Goal: Check status: Check status

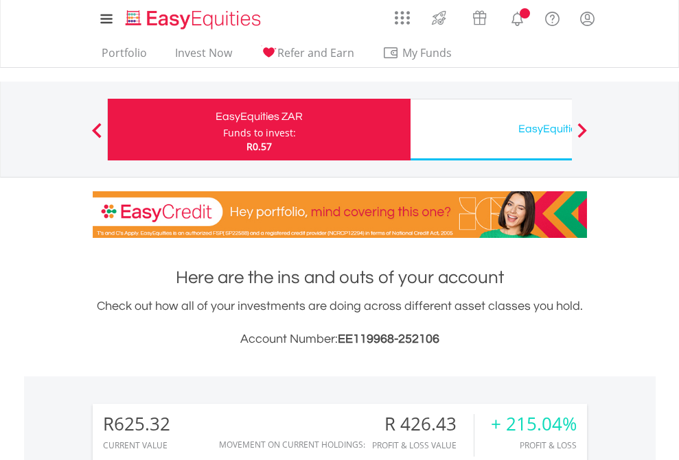
scroll to position [132, 215]
click at [223, 130] on div "Funds to invest:" at bounding box center [259, 133] width 73 height 14
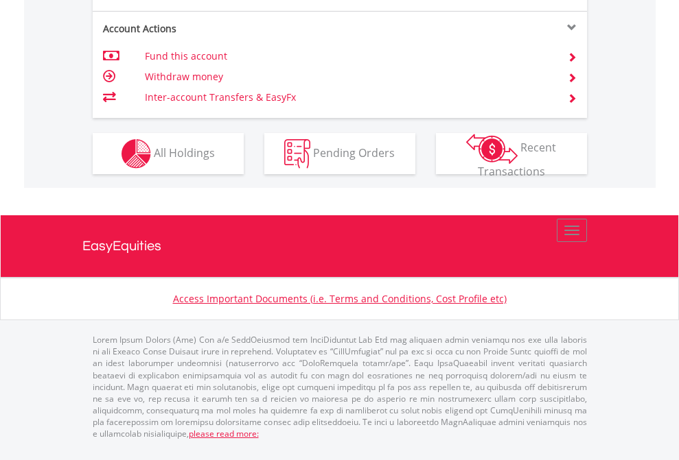
scroll to position [1316, 0]
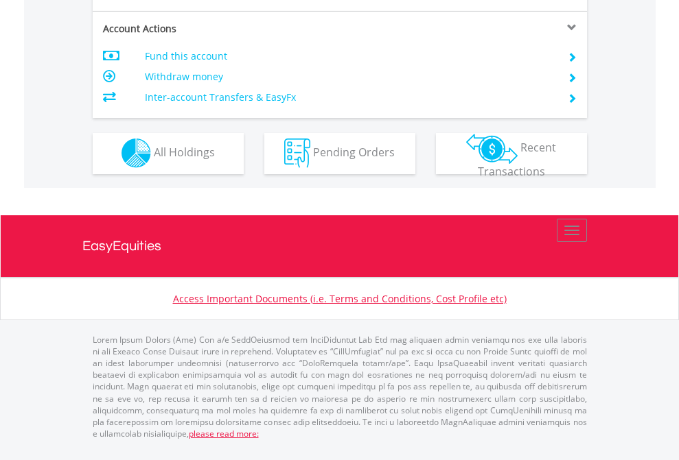
scroll to position [1283, 0]
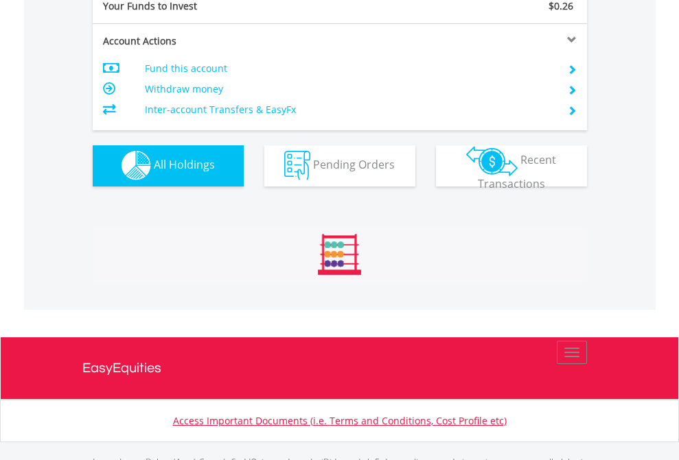
scroll to position [1359, 0]
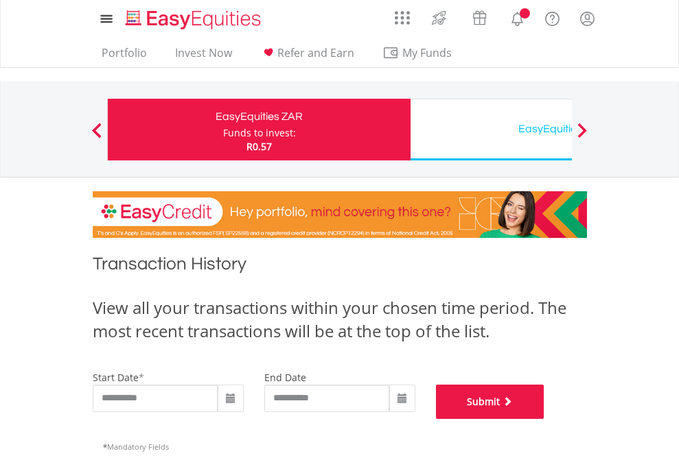
click at [544, 419] on button "Submit" at bounding box center [490, 402] width 108 height 34
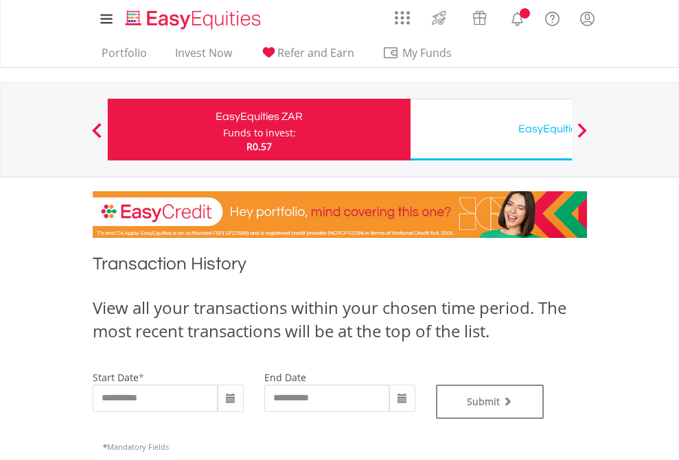
click at [491, 130] on div "EasyEquities USD" at bounding box center [562, 128] width 286 height 19
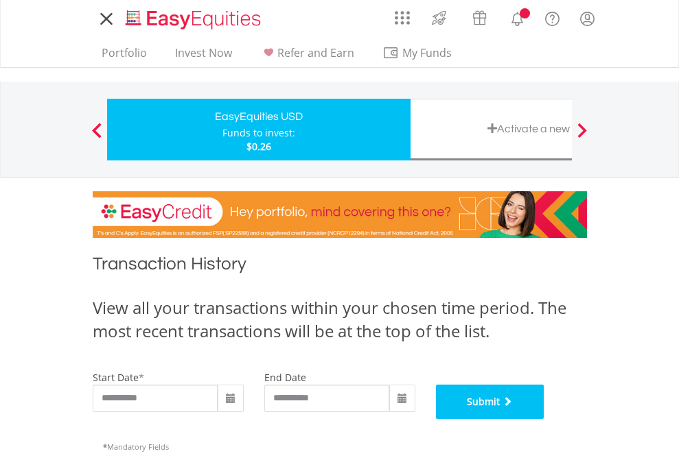
click at [544, 419] on button "Submit" at bounding box center [490, 402] width 108 height 34
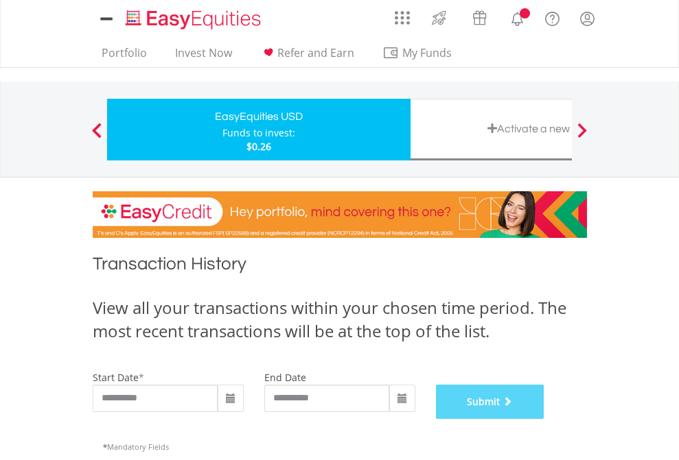
scroll to position [557, 0]
